Goal: Transaction & Acquisition: Purchase product/service

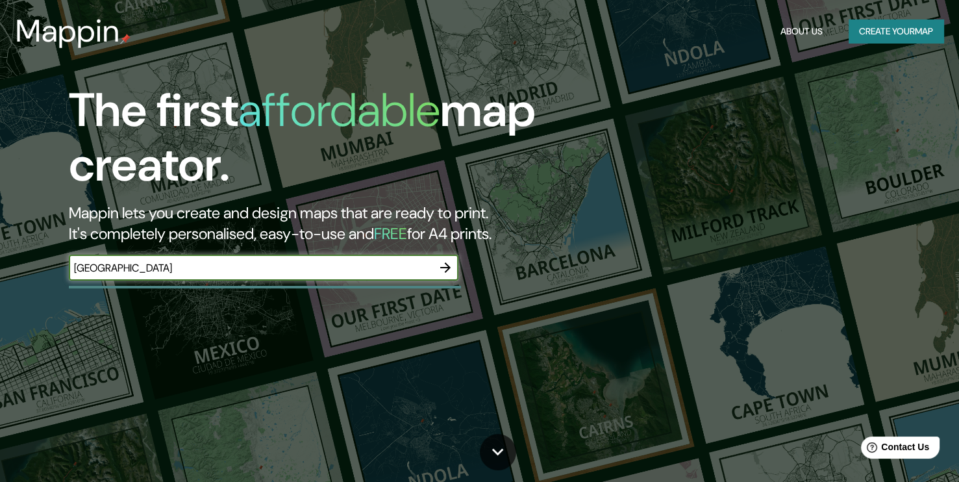
type input "[GEOGRAPHIC_DATA]"
click at [451, 270] on icon "button" at bounding box center [446, 268] width 16 height 16
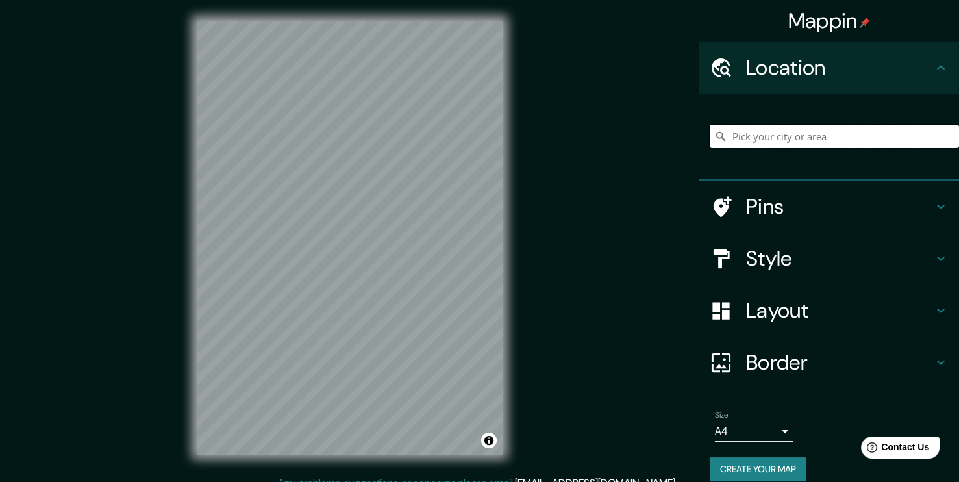
click at [788, 134] on input "Pick your city or area" at bounding box center [834, 136] width 249 height 23
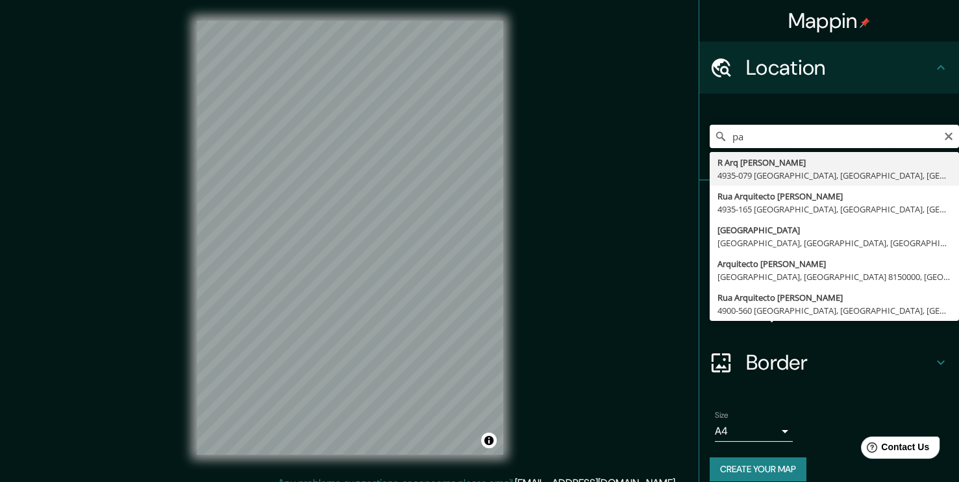
type input "p"
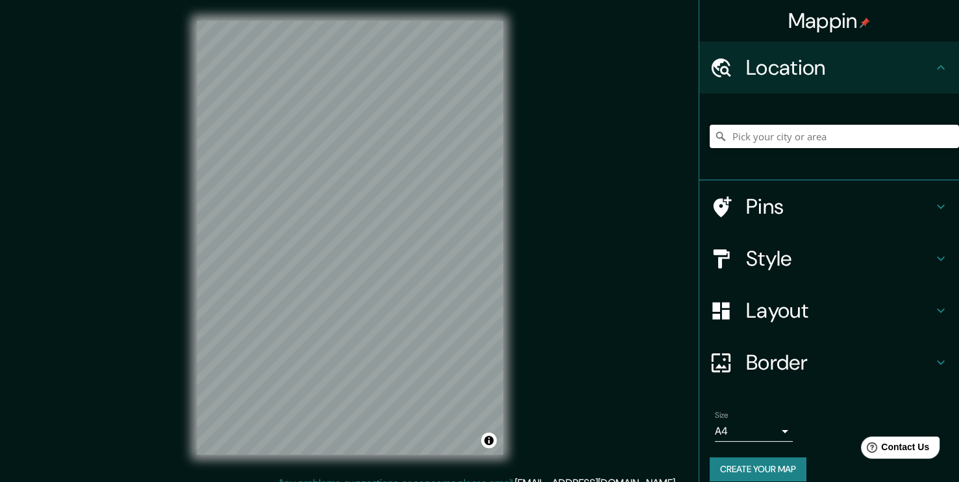
click at [754, 142] on input "Pick your city or area" at bounding box center [834, 136] width 249 height 23
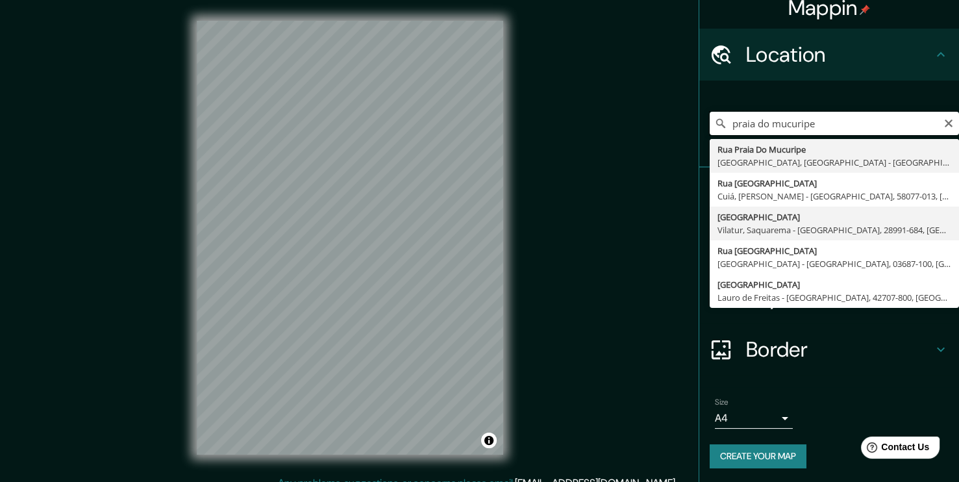
scroll to position [14, 0]
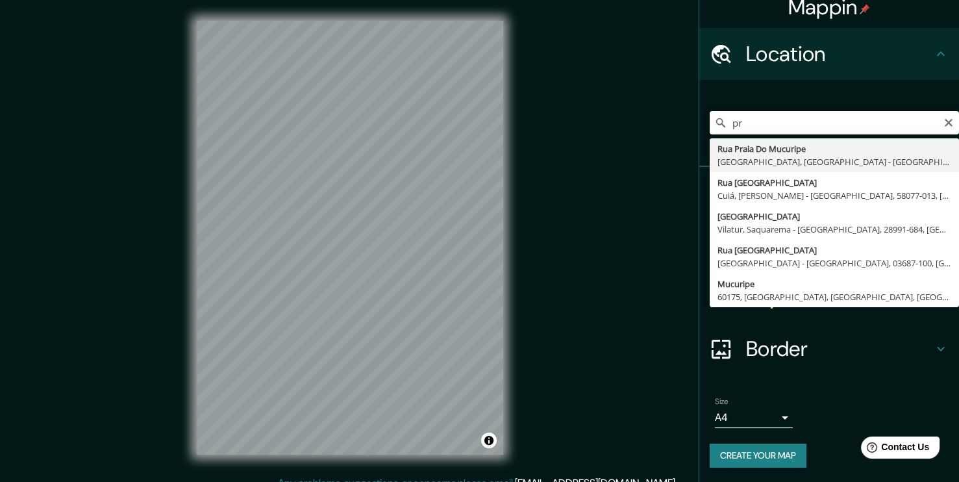
type input "p"
type input "Mucuripe, 60175, [GEOGRAPHIC_DATA], [GEOGRAPHIC_DATA], [GEOGRAPHIC_DATA]"
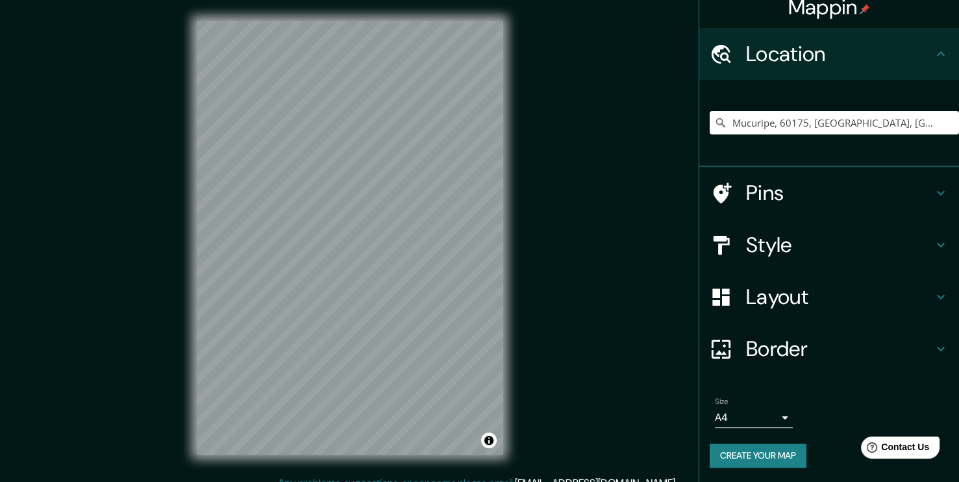
scroll to position [3, 0]
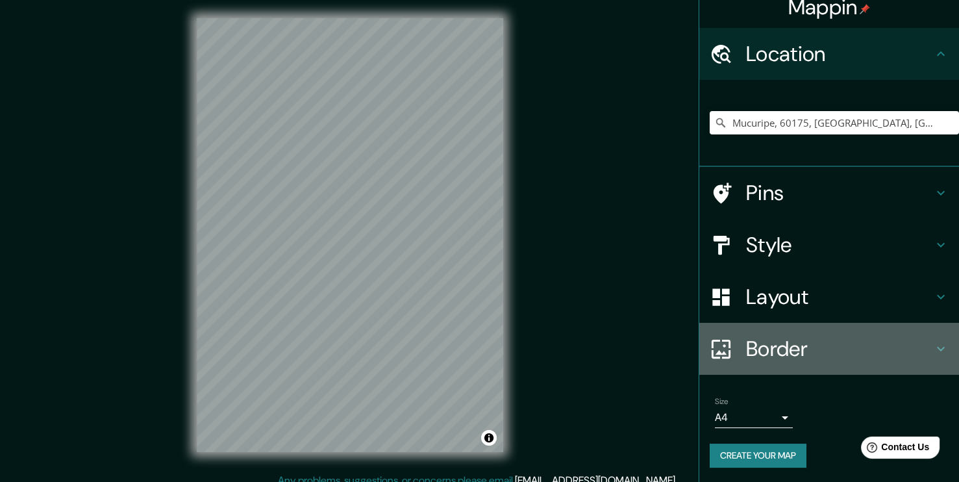
click at [772, 349] on h4 "Border" at bounding box center [839, 349] width 187 height 26
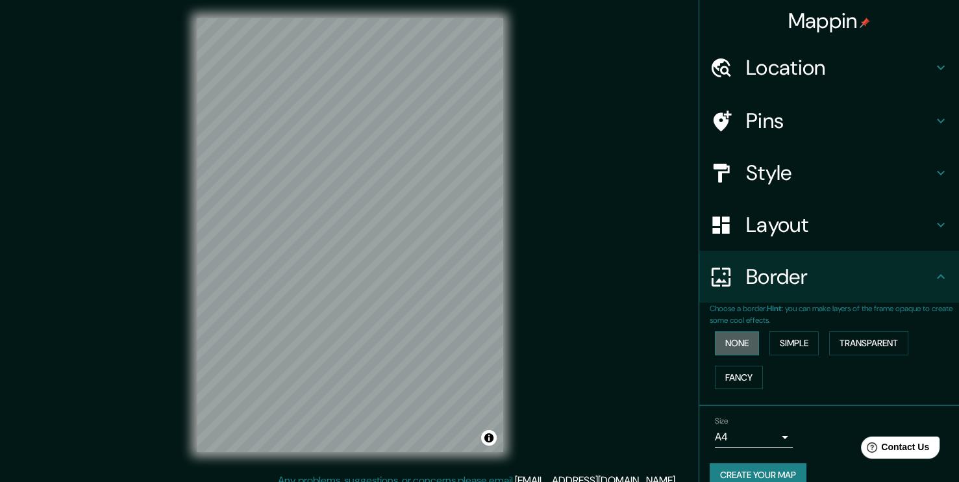
click at [738, 346] on button "None" at bounding box center [737, 343] width 44 height 24
click at [781, 344] on button "Simple" at bounding box center [794, 343] width 49 height 24
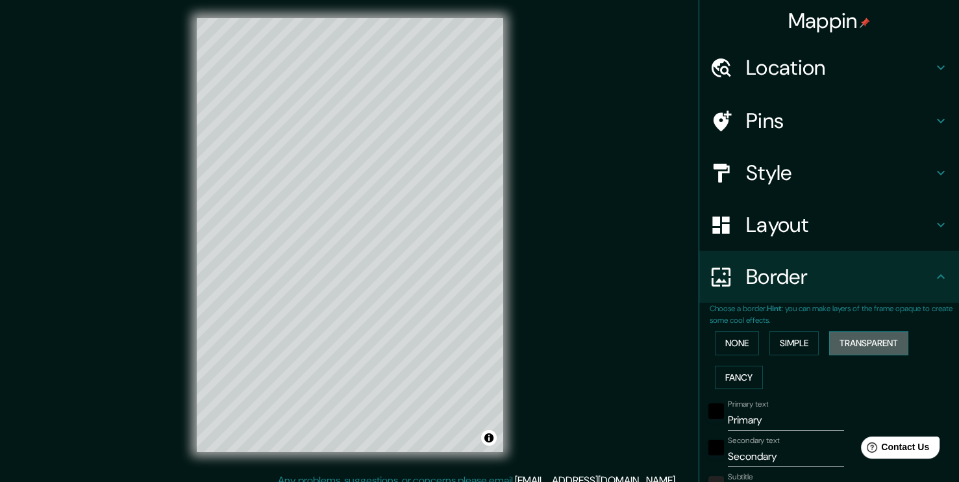
click at [848, 344] on button "Transparent" at bounding box center [868, 343] width 79 height 24
click at [729, 371] on button "Fancy" at bounding box center [739, 378] width 48 height 24
click at [722, 351] on button "None" at bounding box center [737, 343] width 44 height 24
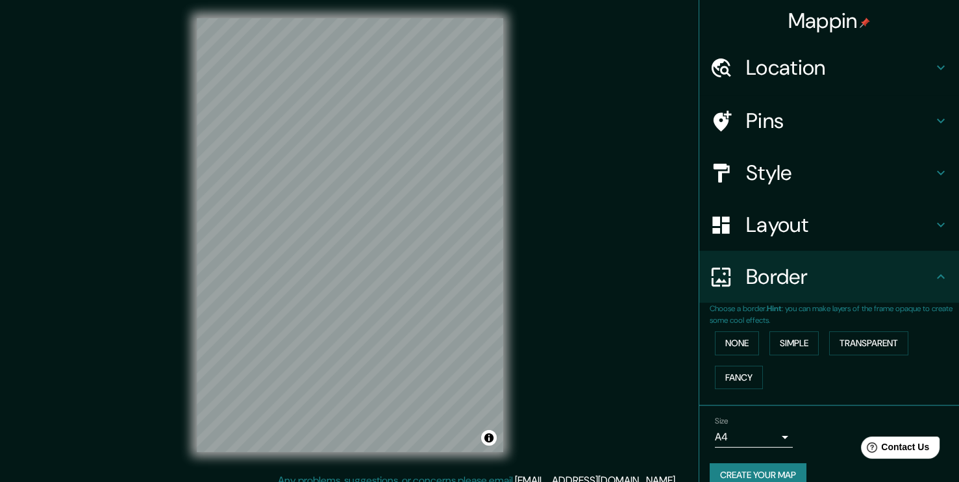
click at [759, 175] on h4 "Style" at bounding box center [839, 173] width 187 height 26
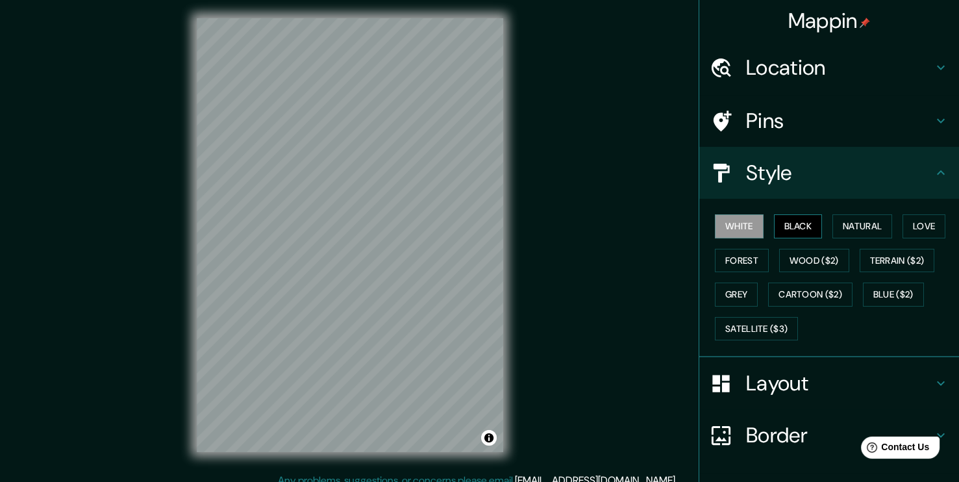
click at [778, 225] on button "Black" at bounding box center [798, 226] width 49 height 24
click at [739, 225] on button "White" at bounding box center [739, 226] width 49 height 24
click at [773, 378] on h4 "Layout" at bounding box center [839, 383] width 187 height 26
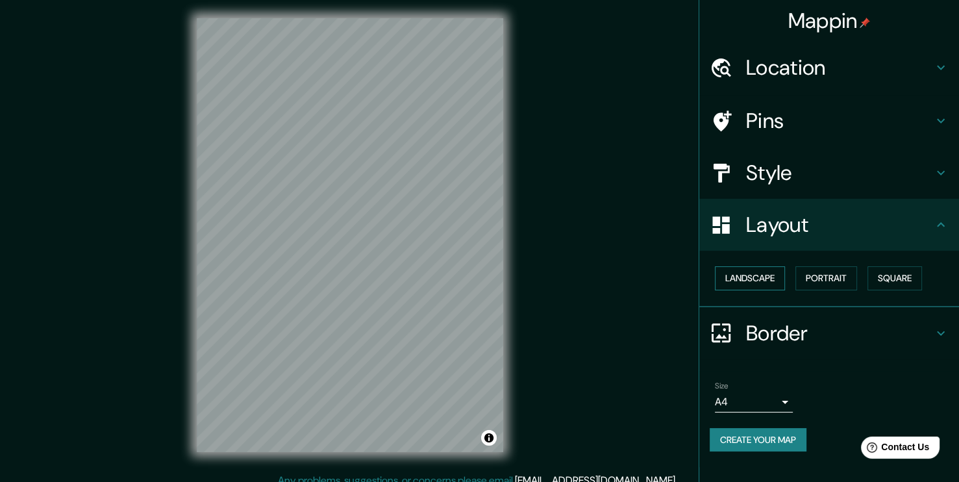
click at [747, 271] on button "Landscape" at bounding box center [750, 278] width 70 height 24
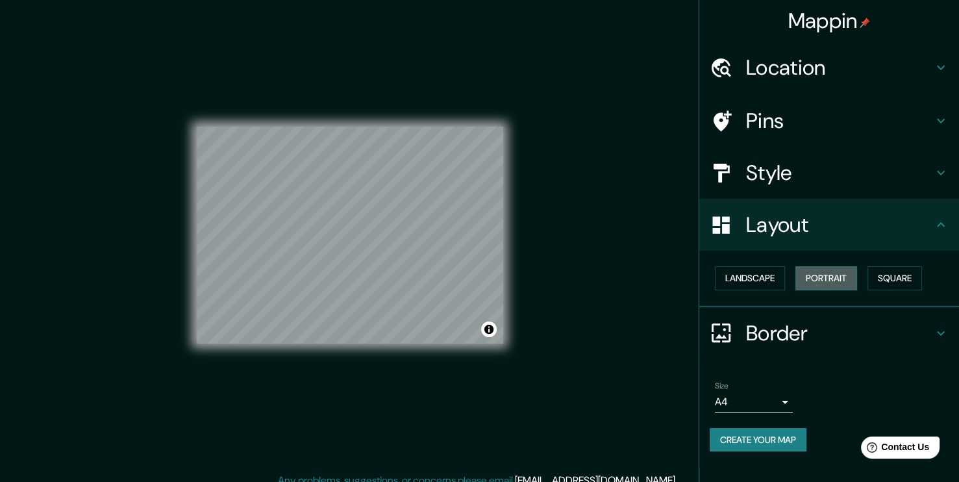
click at [819, 284] on button "Portrait" at bounding box center [827, 278] width 62 height 24
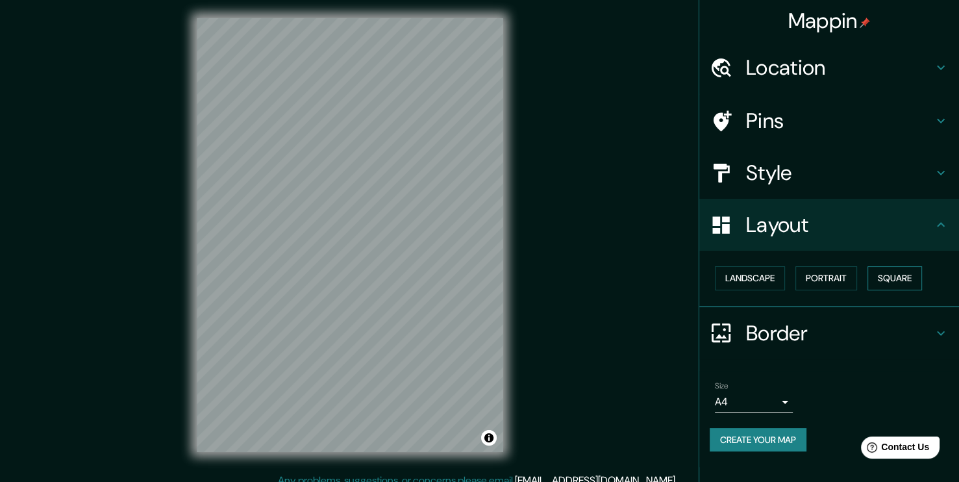
click at [885, 270] on button "Square" at bounding box center [895, 278] width 55 height 24
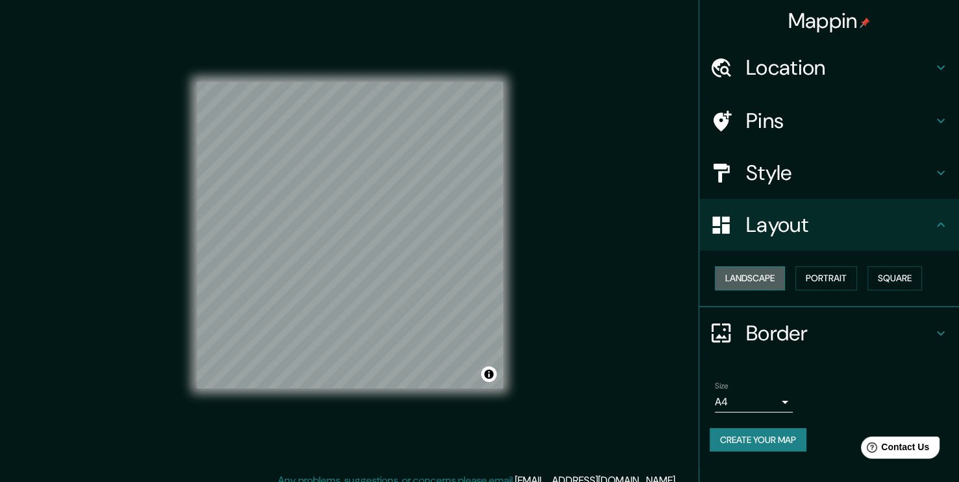
click at [723, 273] on button "Landscape" at bounding box center [750, 278] width 70 height 24
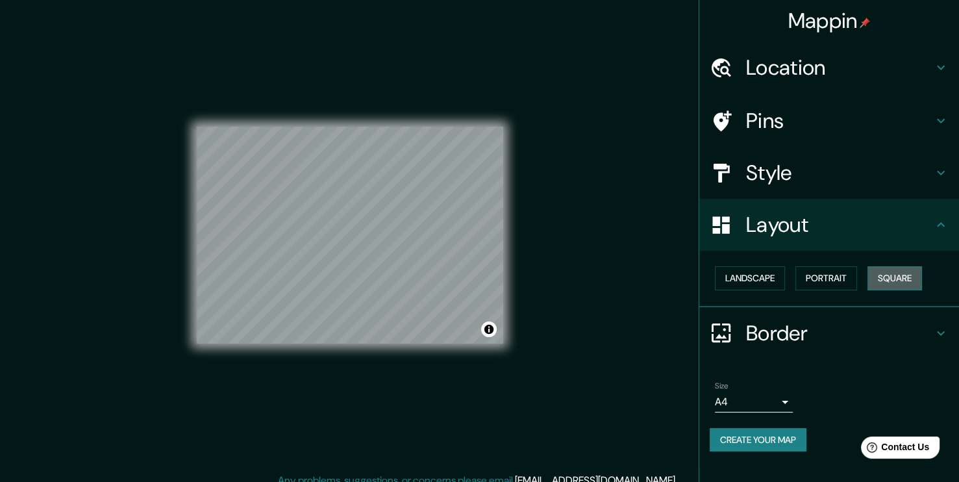
click at [875, 270] on button "Square" at bounding box center [895, 278] width 55 height 24
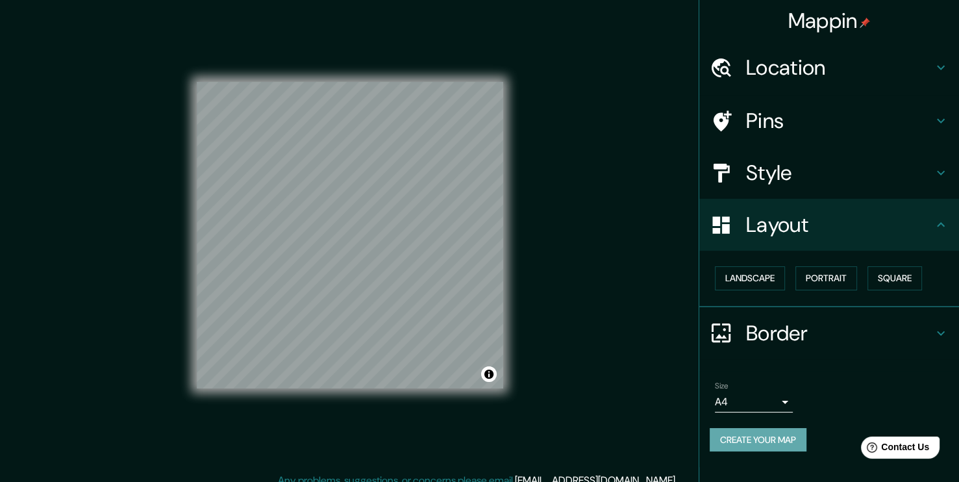
click at [772, 442] on button "Create your map" at bounding box center [758, 440] width 97 height 24
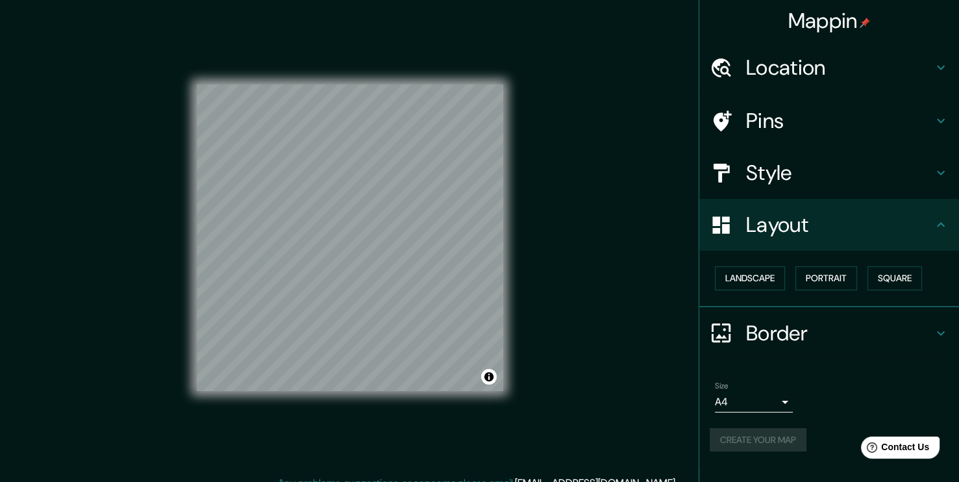
click at [759, 441] on div "Create your map" at bounding box center [829, 440] width 239 height 24
click at [768, 439] on button "Create your map" at bounding box center [758, 440] width 97 height 24
click at [628, 243] on div "Mappin Location Mucuripe, 60175, [GEOGRAPHIC_DATA], [GEOGRAPHIC_DATA], [GEOGRAP…" at bounding box center [479, 248] width 959 height 496
click at [527, 245] on div "Mappin Location Mucuripe, 60175, [GEOGRAPHIC_DATA], [GEOGRAPHIC_DATA], [GEOGRAP…" at bounding box center [479, 248] width 959 height 496
click at [529, 245] on div "Mappin Location Mucuripe, 60175, [GEOGRAPHIC_DATA], [GEOGRAPHIC_DATA], [GEOGRAP…" at bounding box center [479, 248] width 959 height 496
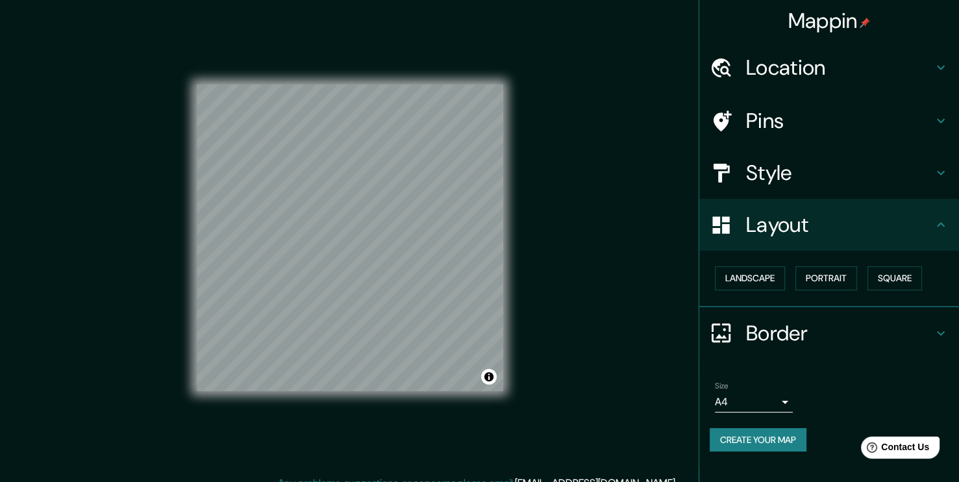
click at [529, 245] on div "Mappin Location Mucuripe, 60175, [GEOGRAPHIC_DATA], [GEOGRAPHIC_DATA], [GEOGRAP…" at bounding box center [479, 248] width 959 height 496
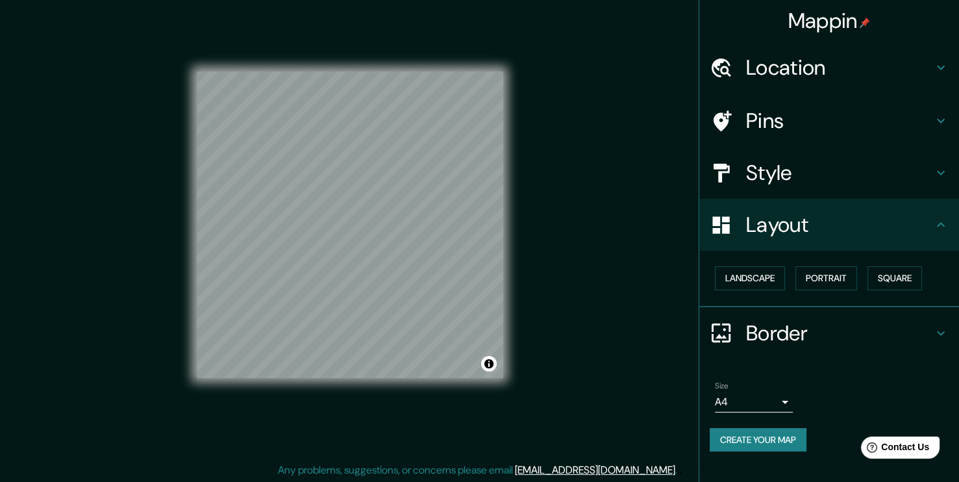
scroll to position [14, 0]
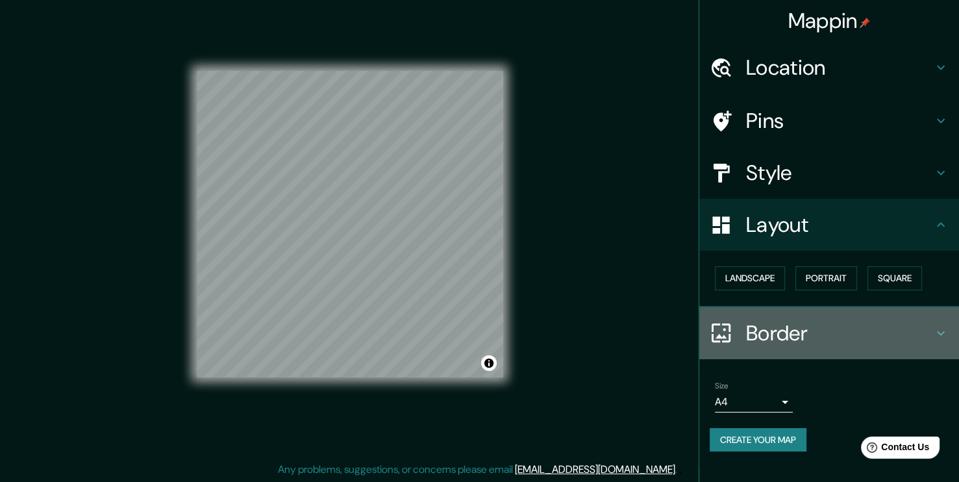
click at [830, 344] on h4 "Border" at bounding box center [839, 333] width 187 height 26
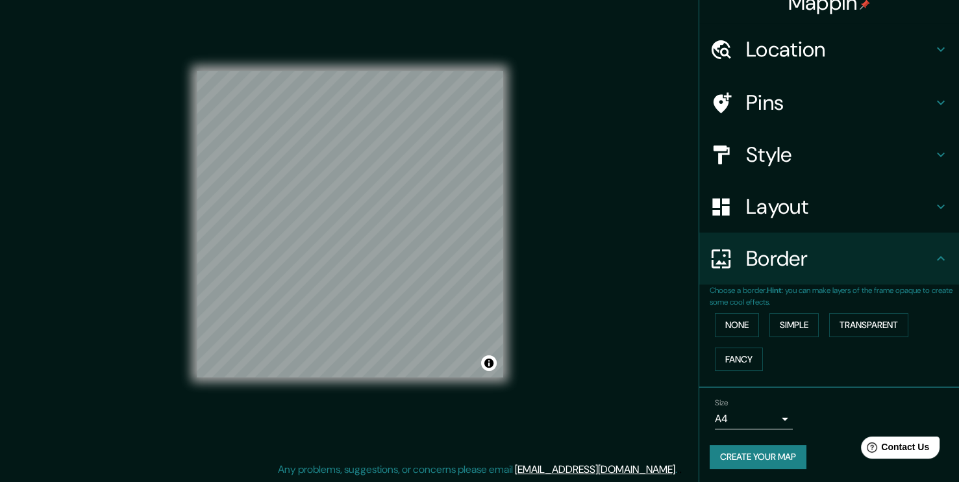
scroll to position [19, 0]
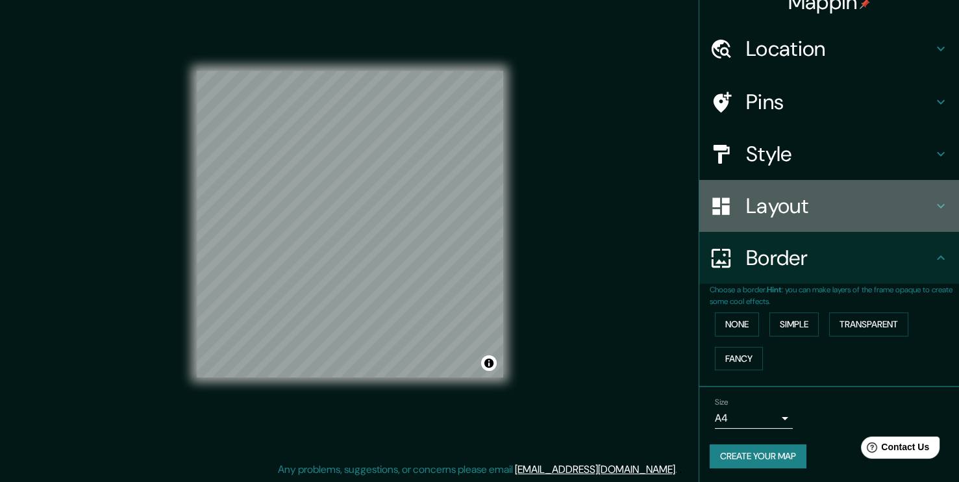
click at [807, 207] on h4 "Layout" at bounding box center [839, 206] width 187 height 26
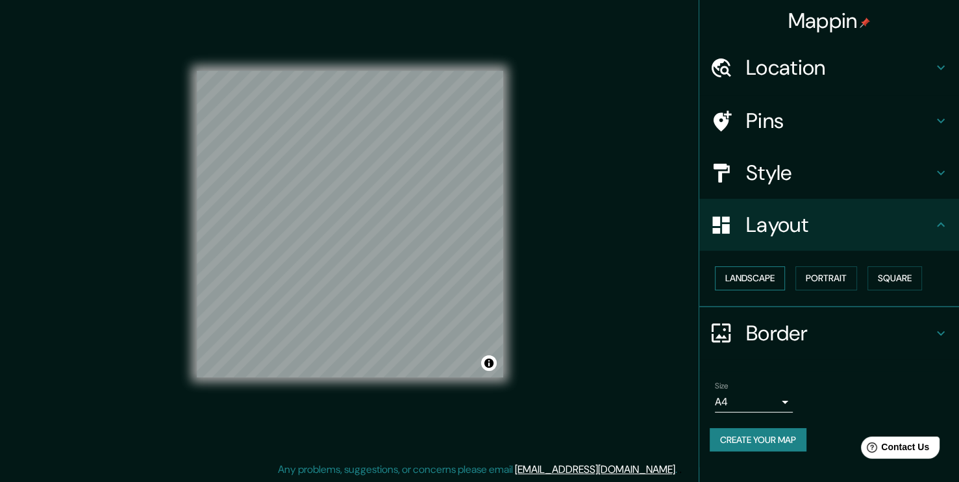
click at [748, 277] on button "Landscape" at bounding box center [750, 278] width 70 height 24
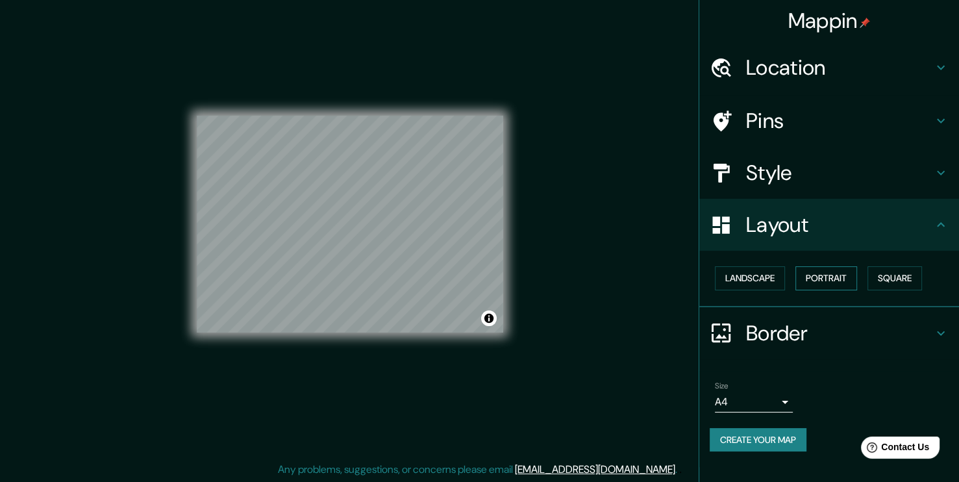
click at [812, 278] on button "Portrait" at bounding box center [827, 278] width 62 height 24
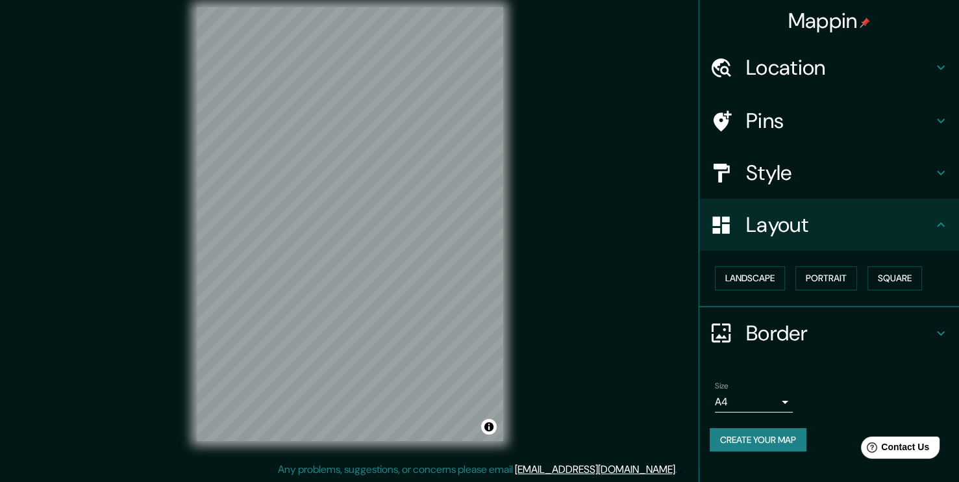
click at [859, 269] on div "Landscape [GEOGRAPHIC_DATA]" at bounding box center [834, 278] width 249 height 34
click at [868, 274] on button "Square" at bounding box center [895, 278] width 55 height 24
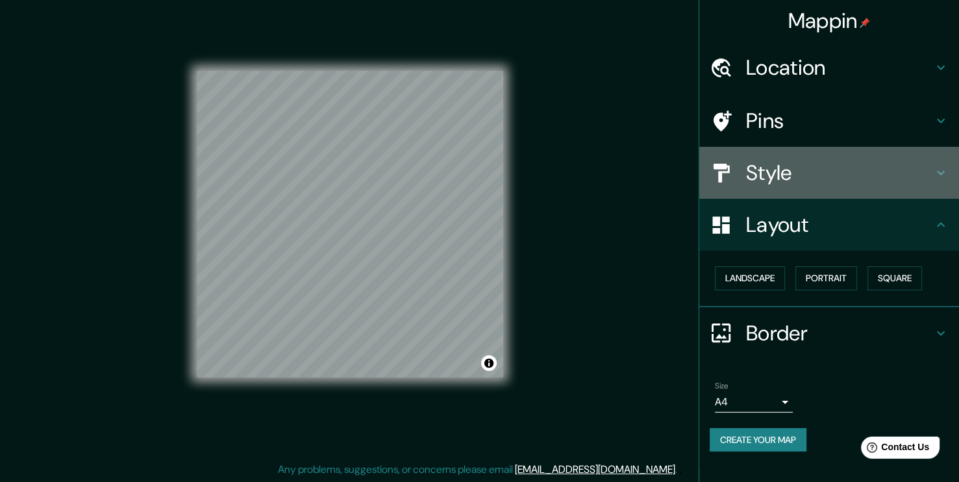
click at [781, 182] on h4 "Style" at bounding box center [839, 173] width 187 height 26
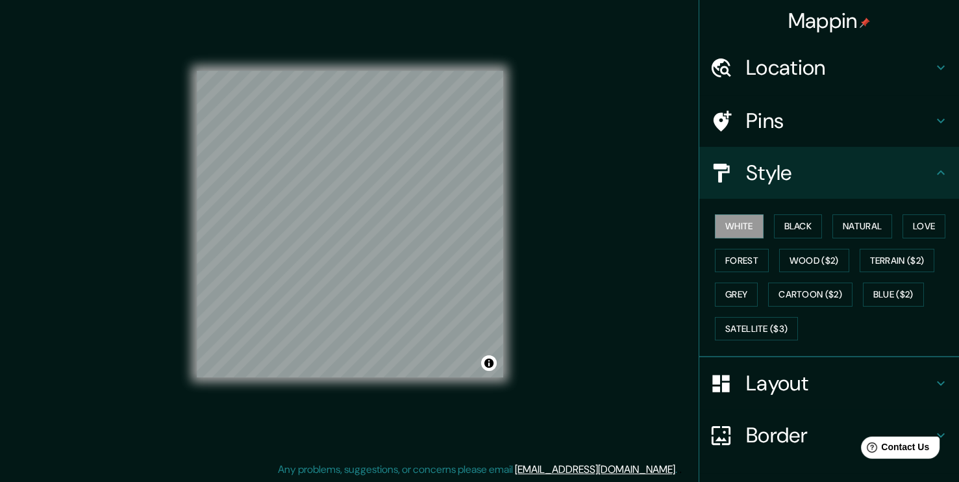
click at [778, 138] on div "Pins" at bounding box center [829, 121] width 260 height 52
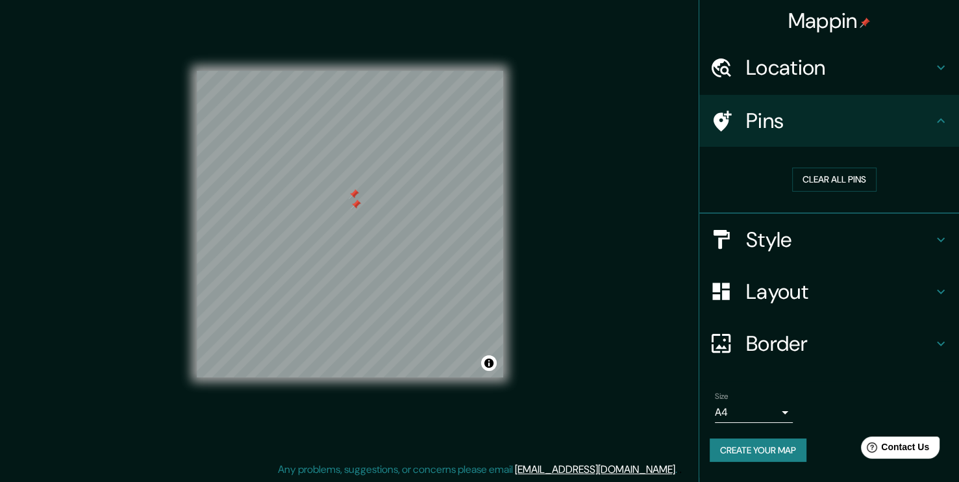
click at [352, 194] on div at bounding box center [354, 194] width 10 height 10
click at [742, 447] on button "Create your map" at bounding box center [758, 450] width 97 height 24
click at [355, 203] on div at bounding box center [356, 204] width 10 height 10
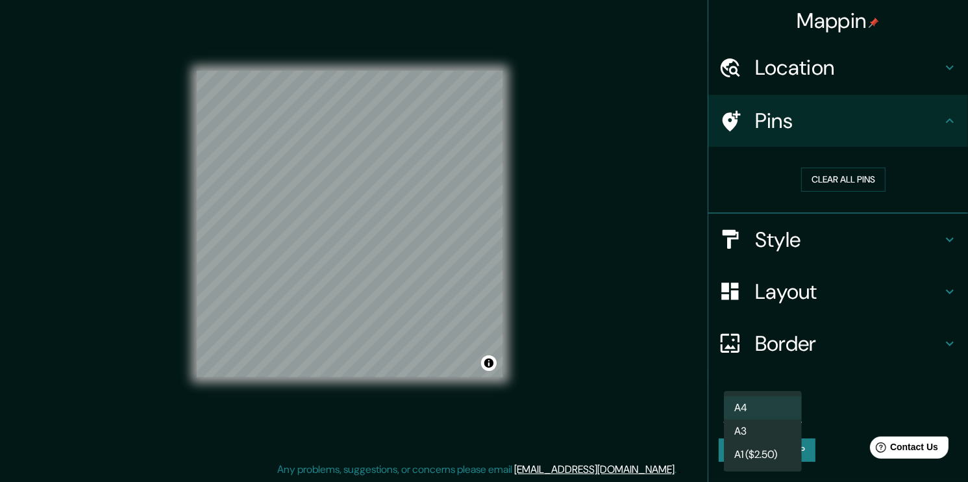
click at [785, 415] on body "Mappin Location Mucuripe, 60175, [GEOGRAPHIC_DATA], [GEOGRAPHIC_DATA], [GEOGRAP…" at bounding box center [484, 227] width 968 height 482
click at [782, 427] on li "A3" at bounding box center [763, 431] width 78 height 23
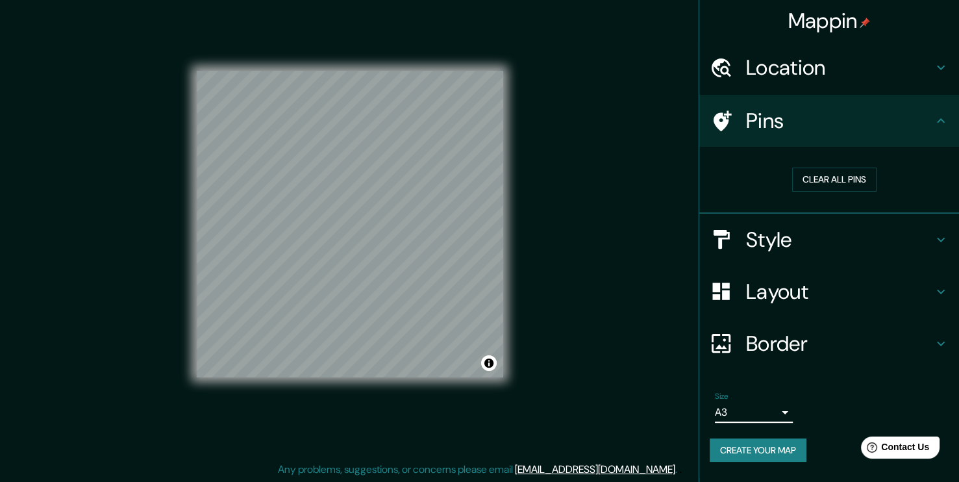
click at [786, 412] on body "Mappin Location Mucuripe, 60175, [GEOGRAPHIC_DATA], [GEOGRAPHIC_DATA], [GEOGRAP…" at bounding box center [479, 227] width 959 height 482
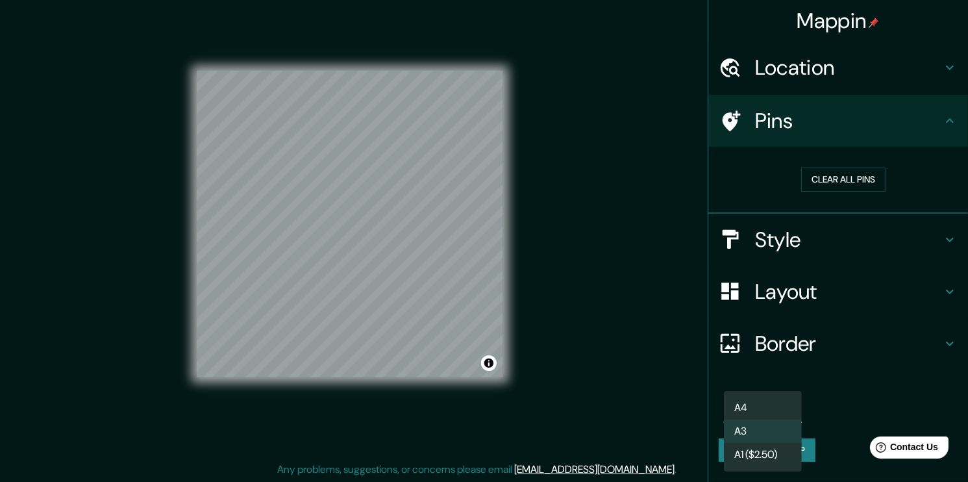
click at [778, 401] on li "A4" at bounding box center [763, 407] width 78 height 23
type input "single"
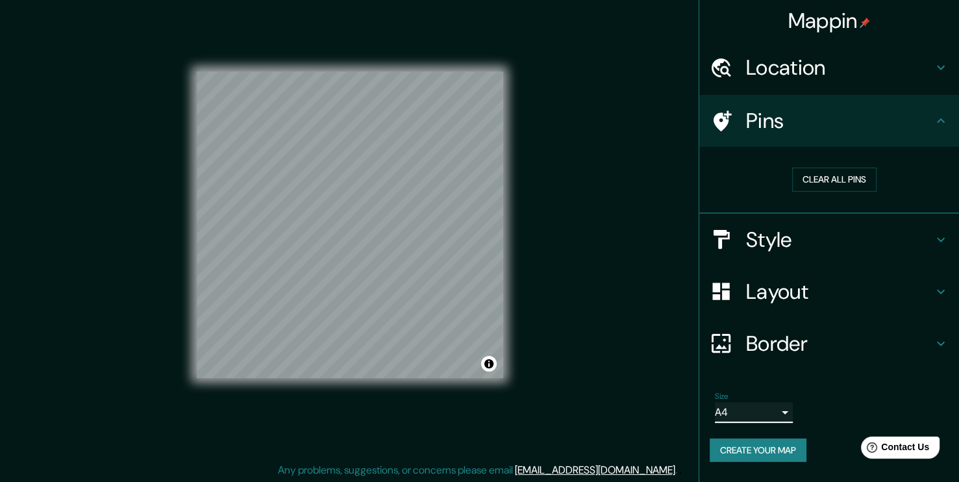
scroll to position [14, 0]
click at [749, 457] on button "Create your map" at bounding box center [758, 450] width 97 height 24
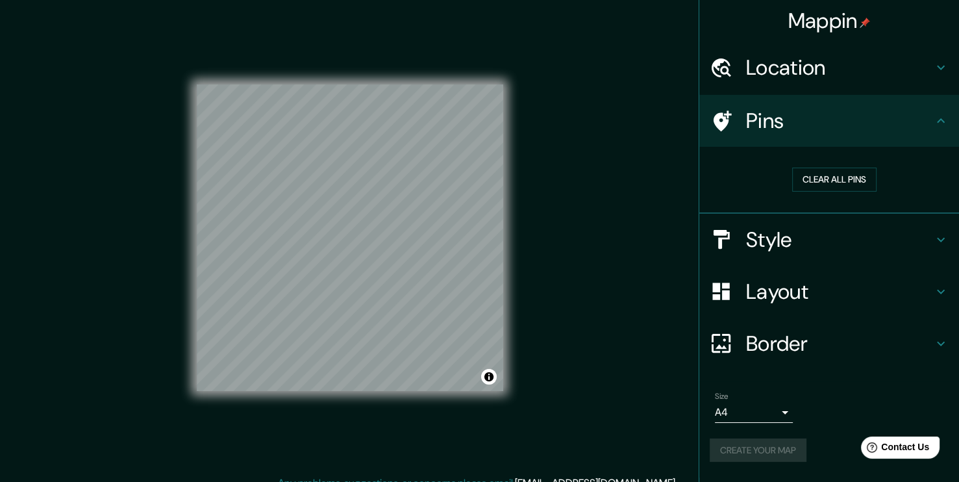
scroll to position [0, 0]
click at [830, 18] on h4 "Mappin" at bounding box center [829, 21] width 82 height 26
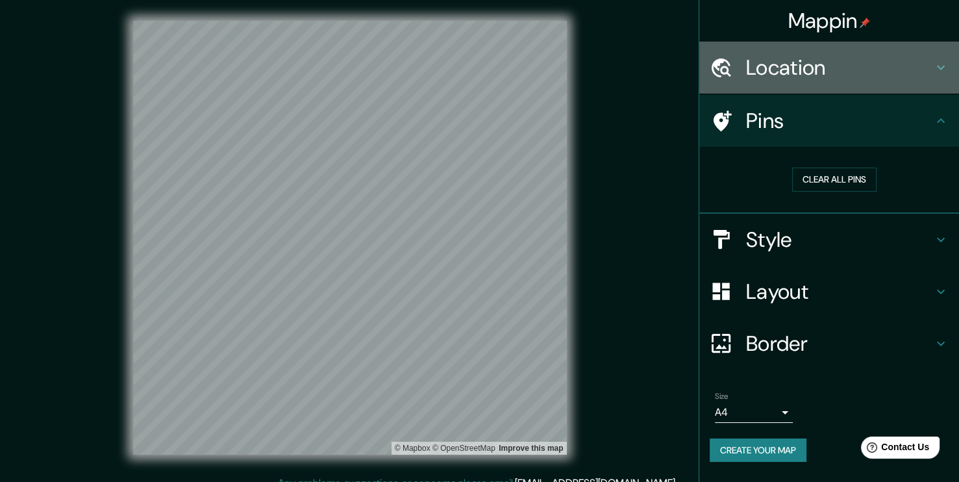
click at [851, 60] on h4 "Location" at bounding box center [839, 68] width 187 height 26
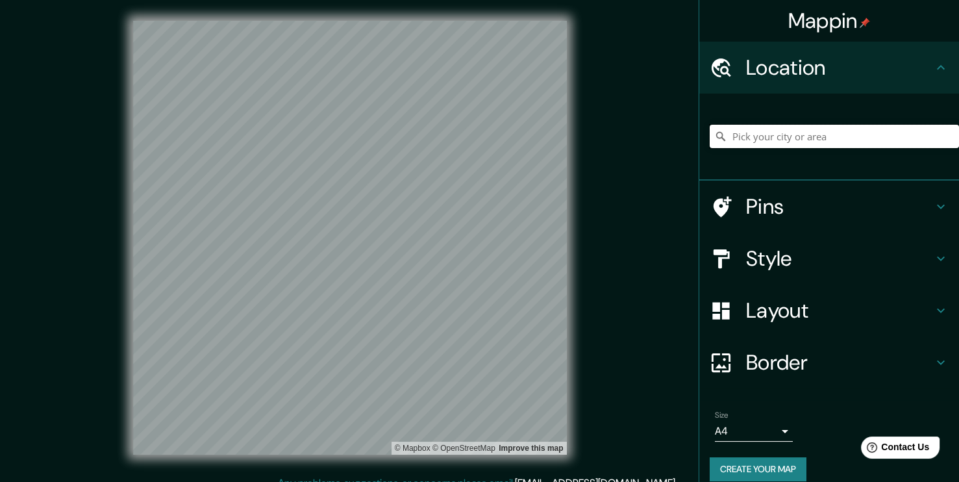
click at [836, 134] on input "Pick your city or area" at bounding box center [834, 136] width 249 height 23
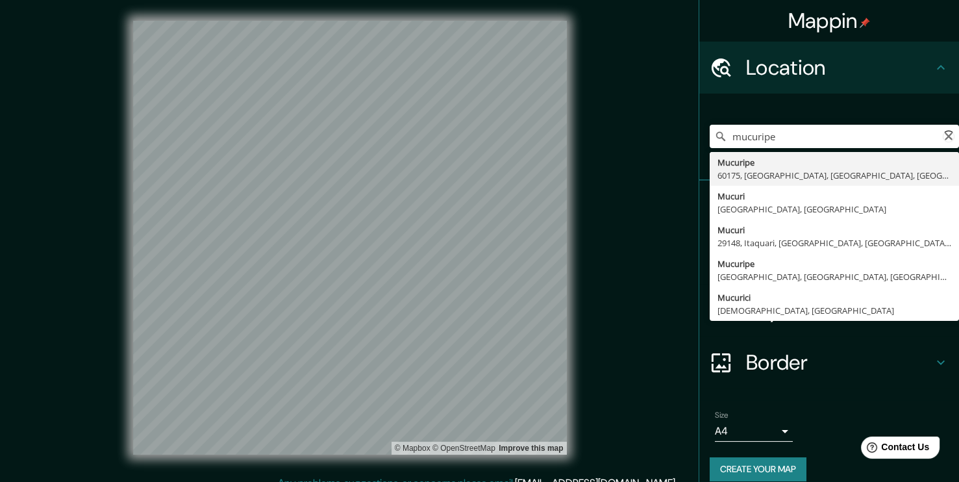
type input "Mucuripe, 60175, [GEOGRAPHIC_DATA], [GEOGRAPHIC_DATA], [GEOGRAPHIC_DATA]"
